Goal: Task Accomplishment & Management: Complete application form

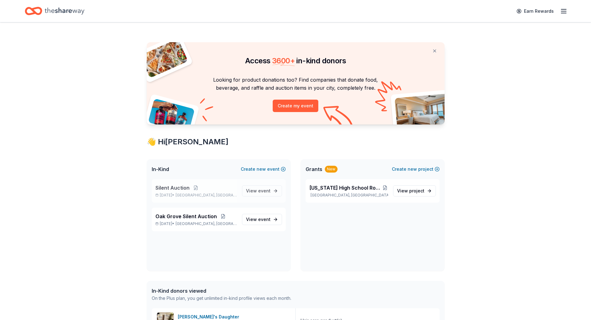
click at [215, 196] on span "Morganfield, KY" at bounding box center [206, 195] width 61 height 5
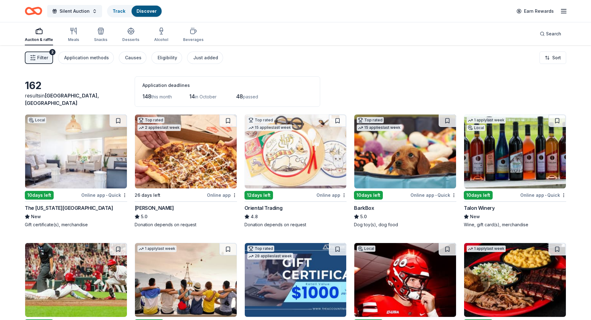
click at [66, 179] on img at bounding box center [76, 151] width 102 height 74
click at [42, 57] on span "Filter" at bounding box center [42, 57] width 11 height 7
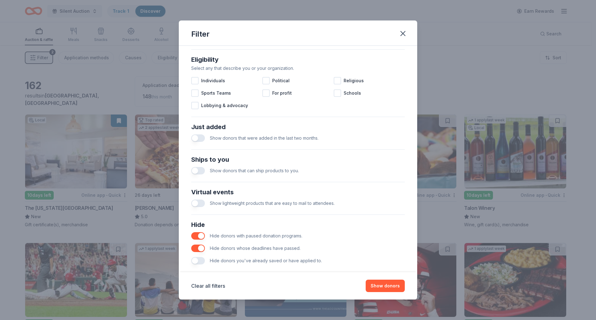
scroll to position [182, 0]
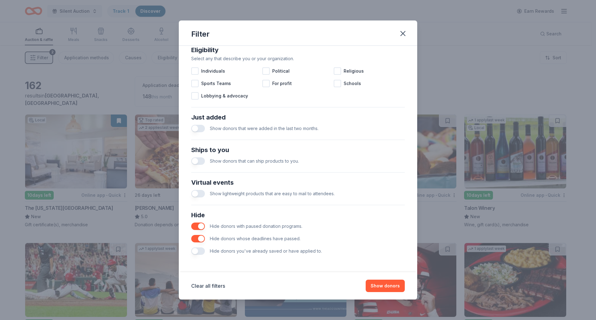
click at [205, 251] on div "Hide donors you've already saved or have applied to." at bounding box center [297, 251] width 213 height 12
click at [203, 251] on button "button" at bounding box center [198, 250] width 14 height 7
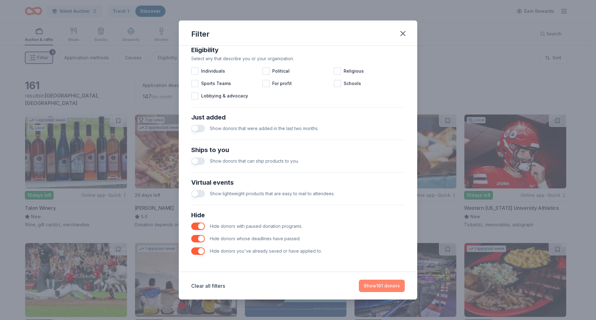
click at [379, 287] on button "Show 161 donors" at bounding box center [382, 286] width 46 height 12
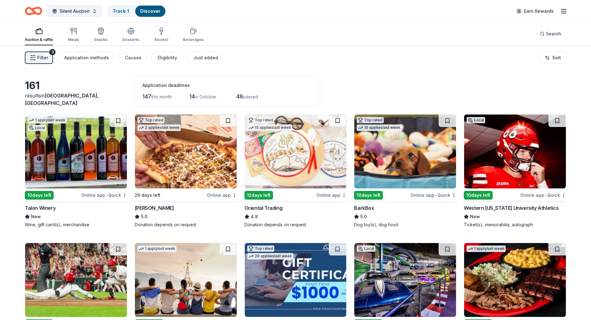
click at [34, 9] on icon "Home" at bounding box center [37, 11] width 10 height 6
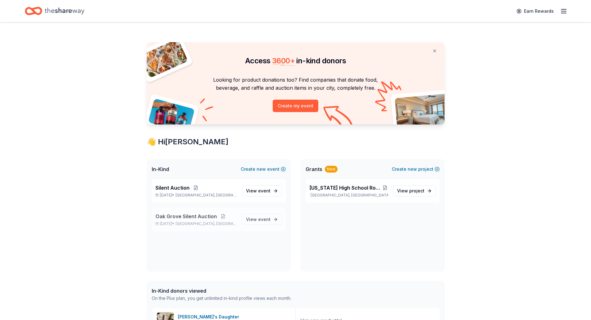
click at [200, 222] on span "Oak Grove, KY" at bounding box center [206, 223] width 61 height 5
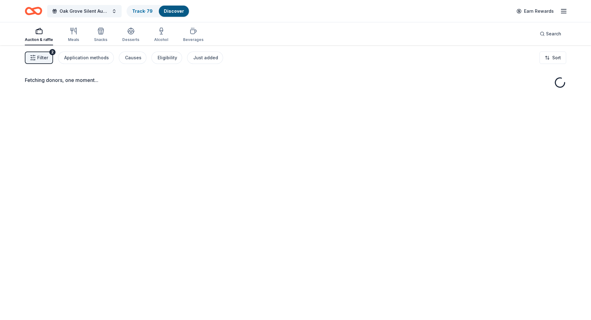
click at [34, 61] on button "Filter 2" at bounding box center [39, 58] width 28 height 12
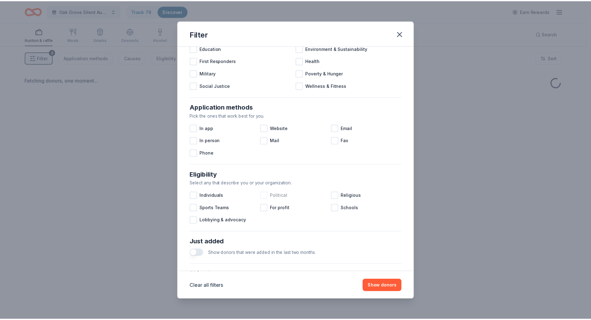
scroll to position [182, 0]
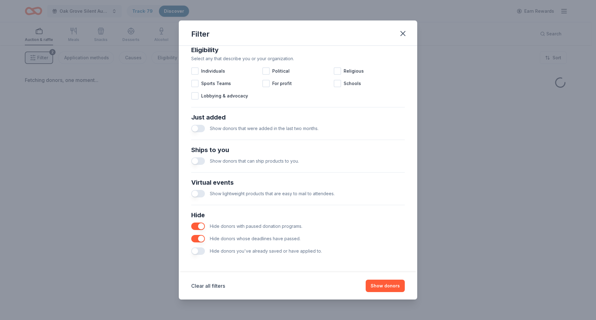
click at [201, 250] on button "button" at bounding box center [198, 250] width 14 height 7
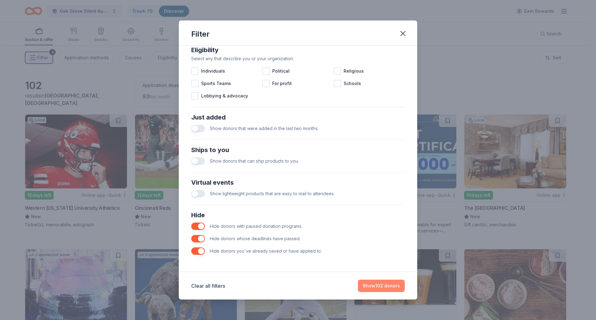
click at [385, 285] on button "Show 102 donors" at bounding box center [381, 286] width 47 height 12
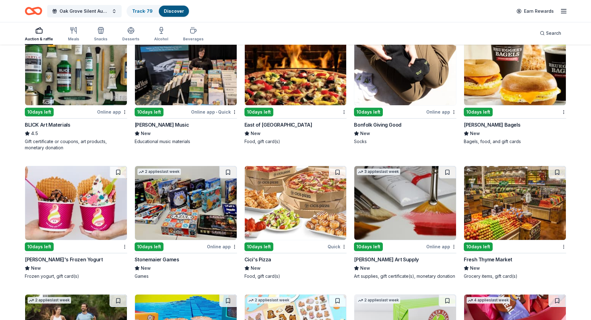
scroll to position [761, 0]
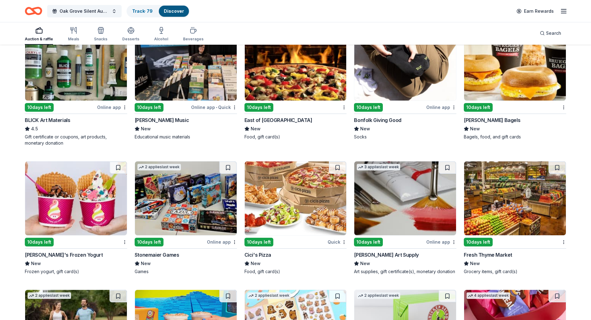
click at [306, 207] on img at bounding box center [296, 198] width 102 height 74
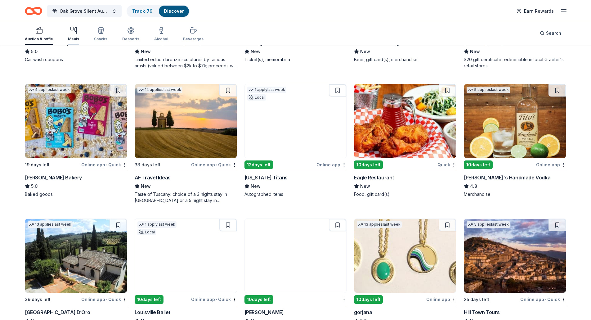
scroll to position [234, 0]
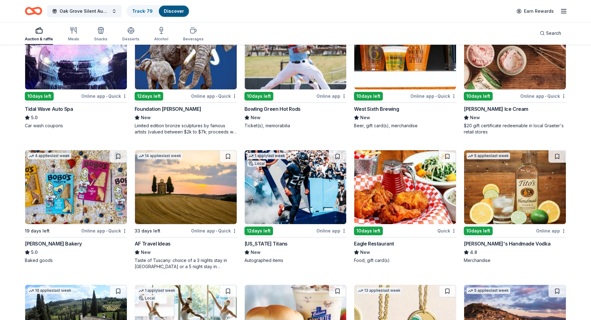
click at [41, 37] on div "Auction & raffle" at bounding box center [39, 39] width 28 height 5
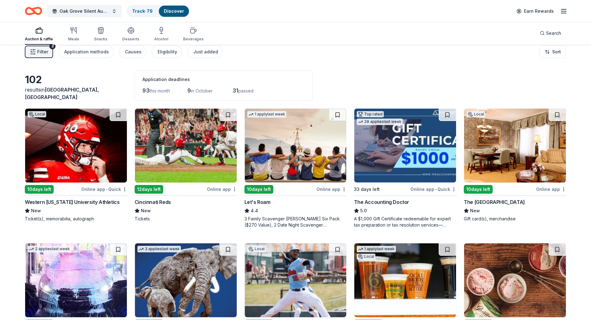
scroll to position [0, 0]
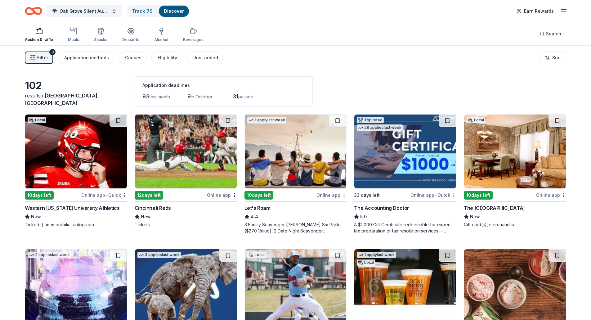
click at [41, 58] on span "Filter" at bounding box center [42, 57] width 11 height 7
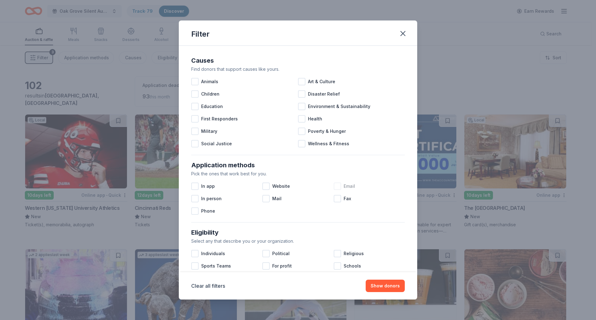
click at [336, 186] on div at bounding box center [337, 185] width 7 height 7
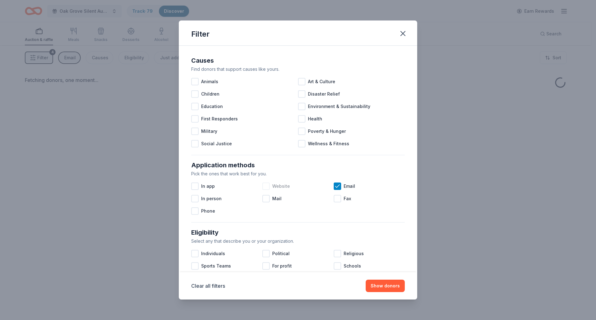
click at [276, 186] on span "Website" at bounding box center [281, 185] width 18 height 7
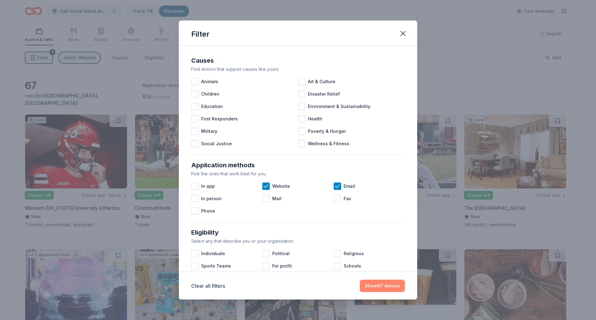
click at [386, 287] on button "Show 67 donors" at bounding box center [382, 286] width 45 height 12
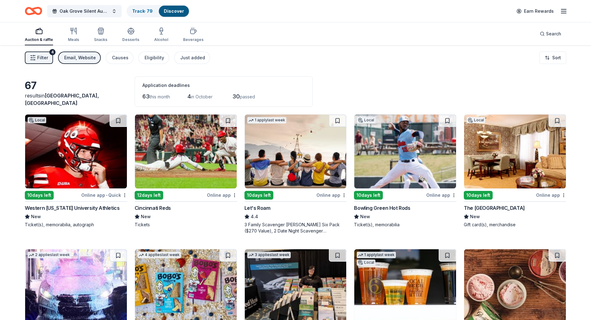
scroll to position [62, 0]
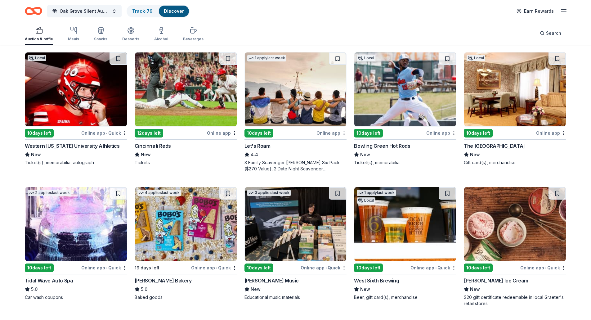
click at [437, 76] on img at bounding box center [405, 89] width 102 height 74
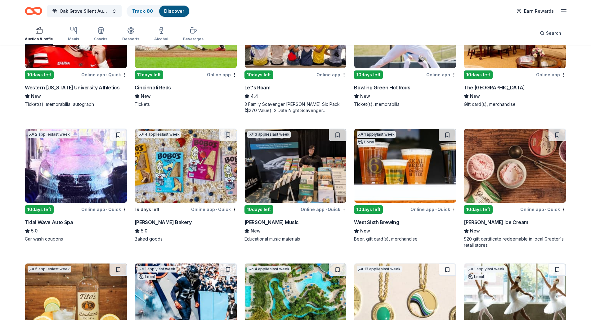
scroll to position [124, 0]
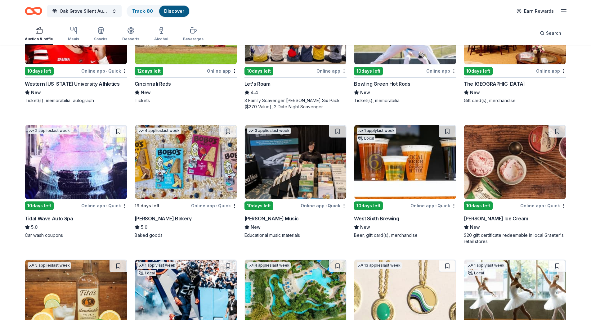
click at [403, 156] on img at bounding box center [405, 162] width 102 height 74
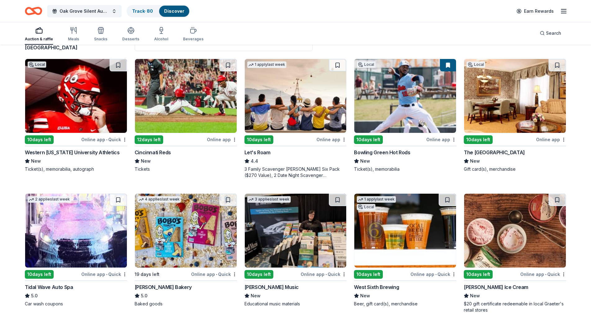
scroll to position [0, 0]
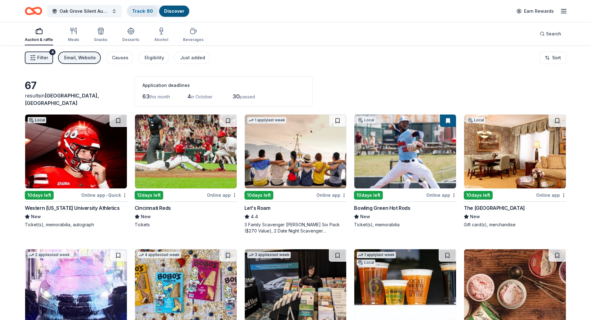
click at [147, 11] on link "Track · 80" at bounding box center [142, 10] width 21 height 5
click at [142, 10] on link "Track · 80" at bounding box center [142, 10] width 21 height 5
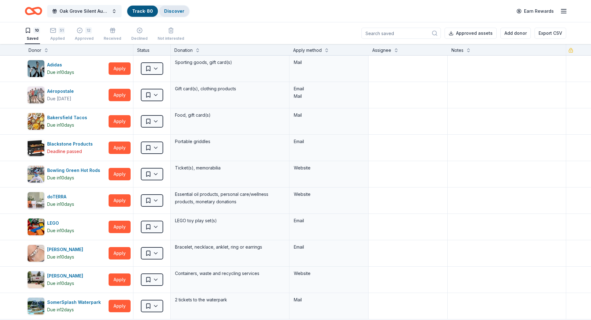
click at [176, 9] on link "Discover" at bounding box center [174, 10] width 20 height 5
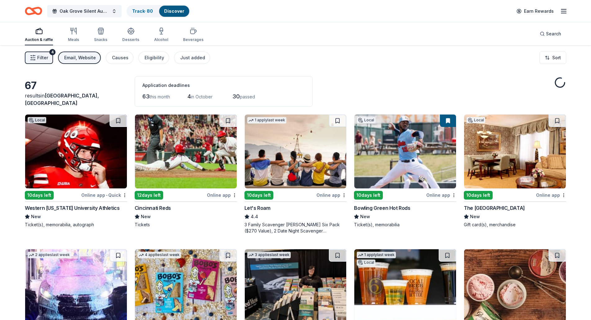
click at [67, 58] on div "Email, Website" at bounding box center [80, 57] width 32 height 7
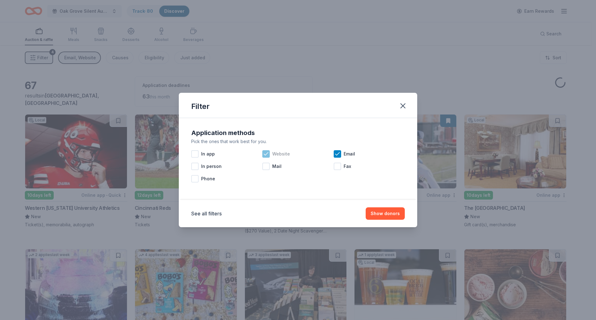
drag, startPoint x: 266, startPoint y: 153, endPoint x: 314, endPoint y: 150, distance: 48.2
click at [267, 153] on icon at bounding box center [266, 154] width 6 height 6
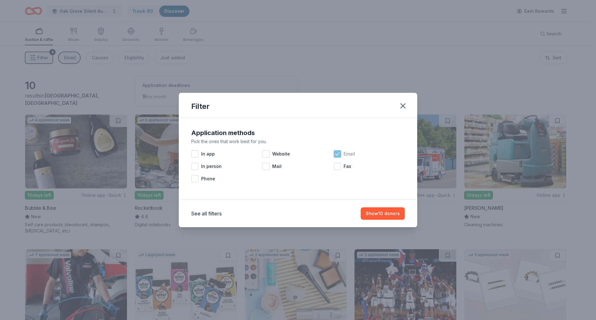
click at [339, 154] on icon at bounding box center [337, 154] width 6 height 6
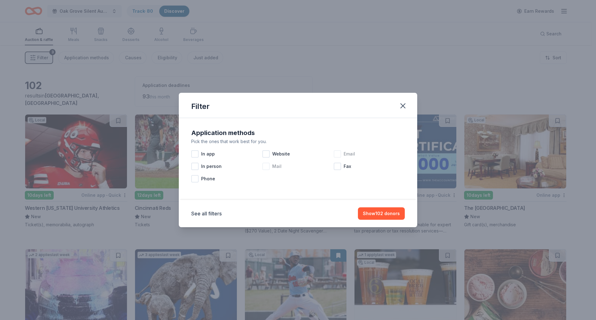
click at [276, 166] on span "Mail" at bounding box center [276, 166] width 9 height 7
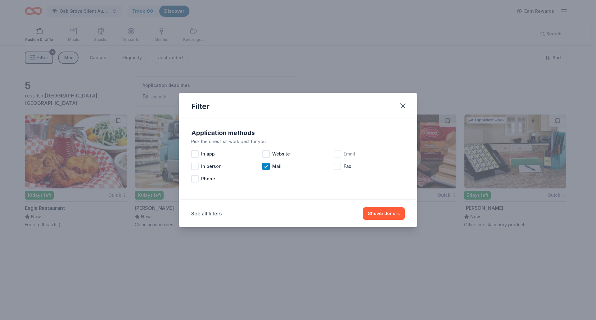
drag, startPoint x: 379, startPoint y: 215, endPoint x: 317, endPoint y: 279, distance: 88.6
click at [379, 215] on button "Show 5 donors" at bounding box center [384, 213] width 42 height 12
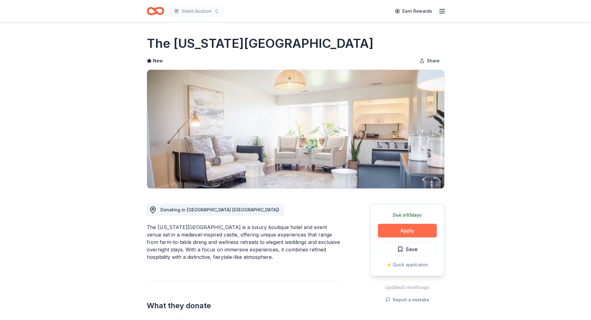
click at [412, 233] on button "Apply" at bounding box center [407, 231] width 59 height 14
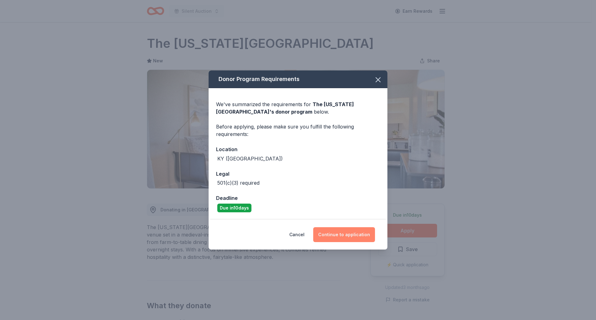
click at [346, 235] on button "Continue to application" at bounding box center [344, 234] width 62 height 15
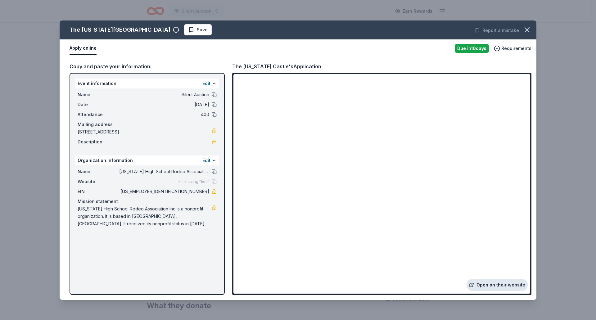
click at [508, 286] on link "Open on their website" at bounding box center [496, 285] width 61 height 12
drag, startPoint x: 150, startPoint y: 31, endPoint x: 207, endPoint y: 2, distance: 63.4
click at [188, 31] on span "Save" at bounding box center [198, 29] width 20 height 7
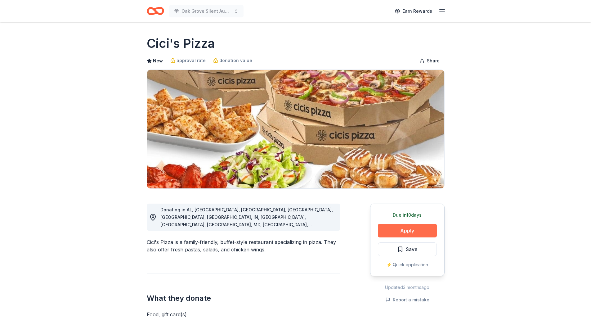
click at [416, 227] on button "Apply" at bounding box center [407, 231] width 59 height 14
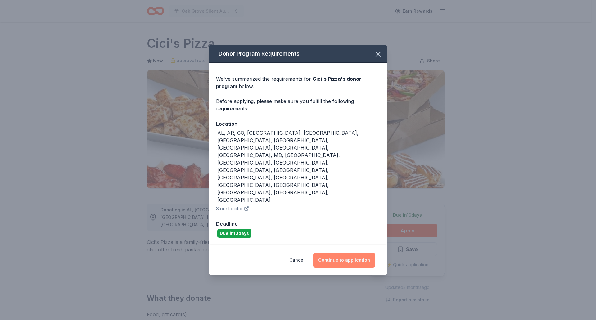
click at [345, 253] on button "Continue to application" at bounding box center [344, 260] width 62 height 15
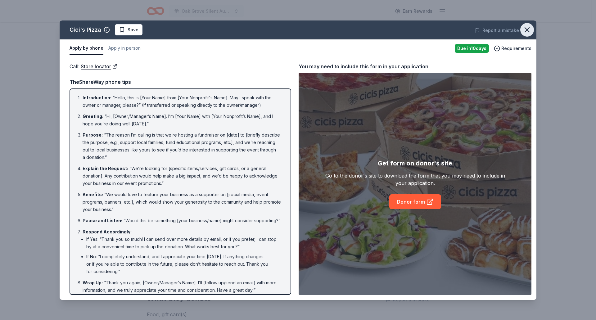
click at [525, 29] on icon "button" at bounding box center [527, 29] width 9 height 9
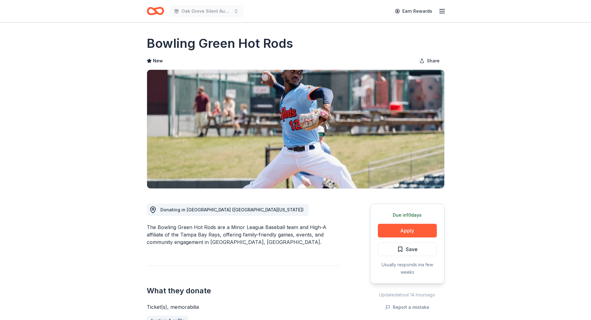
click at [402, 231] on button "Apply" at bounding box center [407, 231] width 59 height 14
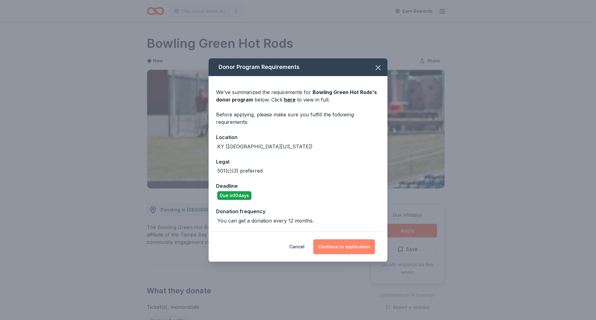
click at [327, 245] on button "Continue to application" at bounding box center [344, 246] width 62 height 15
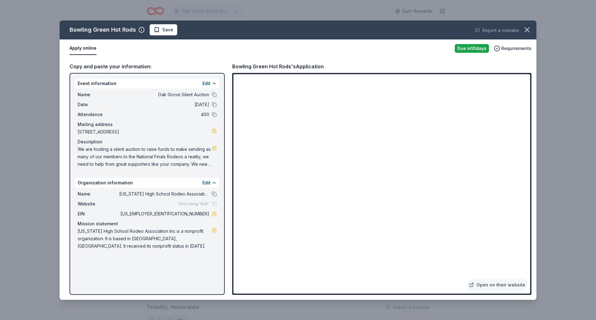
drag, startPoint x: 158, startPoint y: 34, endPoint x: 213, endPoint y: 11, distance: 59.5
click at [159, 34] on button "Save" at bounding box center [164, 29] width 28 height 11
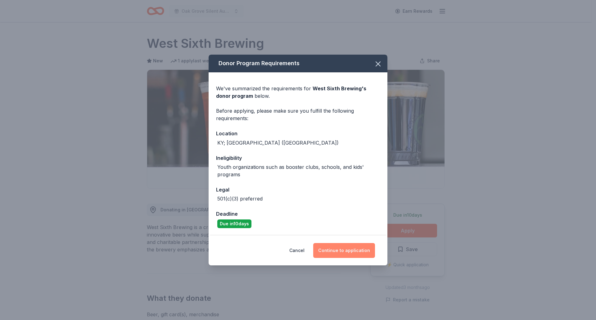
click at [337, 253] on button "Continue to application" at bounding box center [344, 250] width 62 height 15
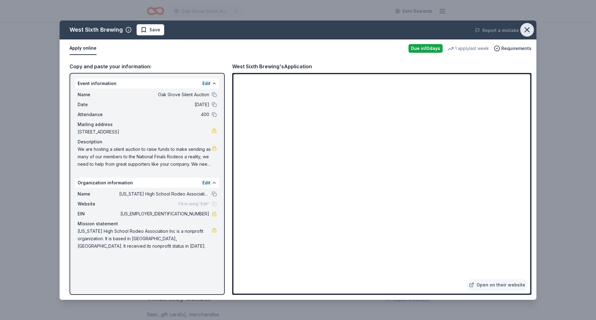
click at [525, 31] on icon "button" at bounding box center [527, 29] width 9 height 9
